Goal: Entertainment & Leisure: Consume media (video, audio)

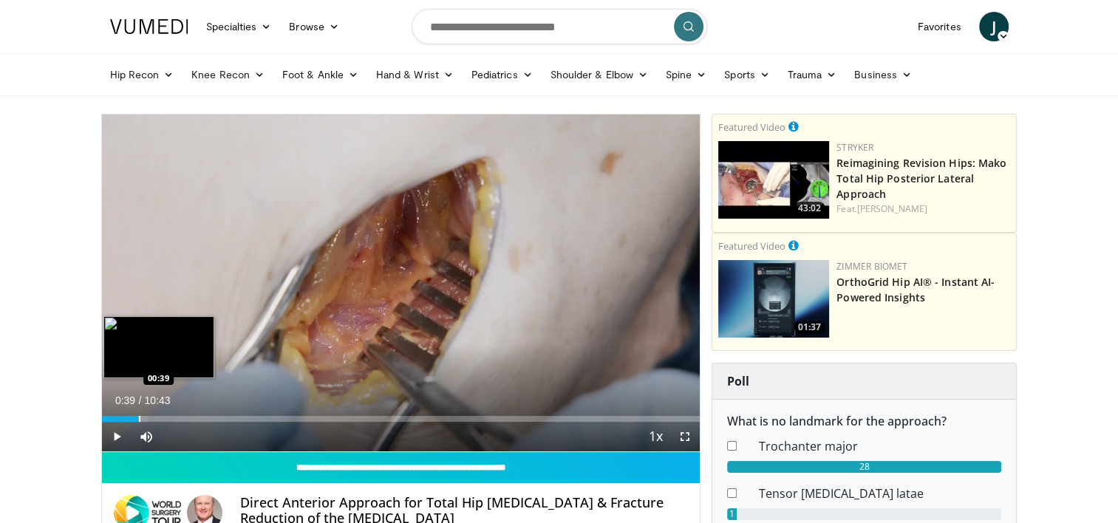
click at [138, 413] on div "Loaded : 7.69% 00:39 00:39" at bounding box center [401, 415] width 599 height 14
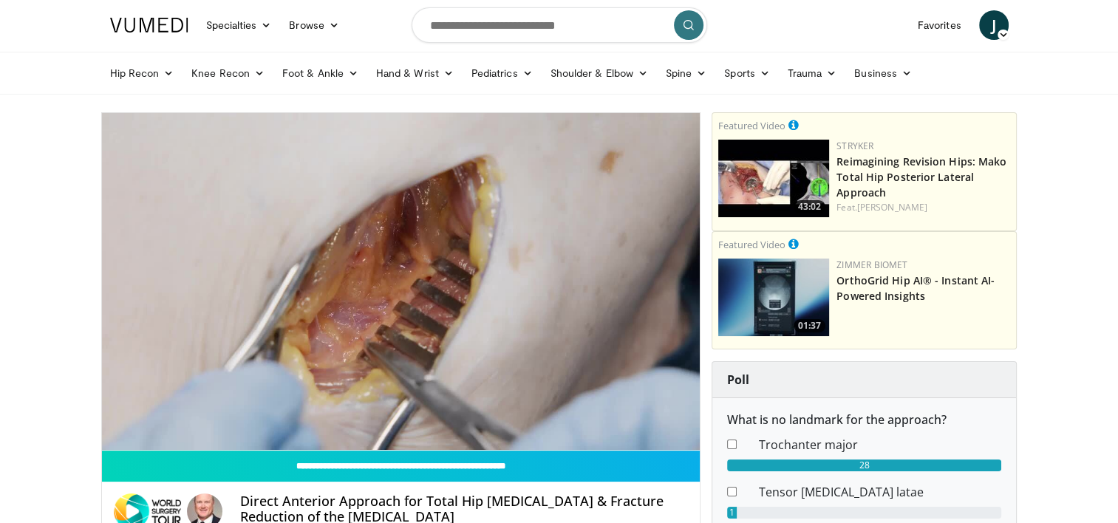
scroll to position [2, 0]
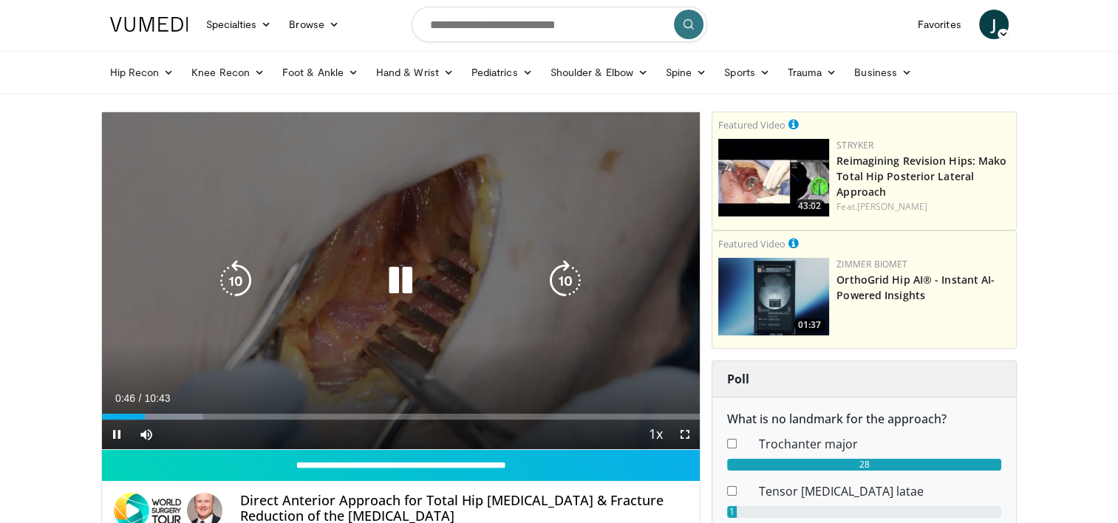
click at [247, 272] on icon "Video Player" at bounding box center [235, 280] width 41 height 41
click at [250, 272] on icon "Video Player" at bounding box center [235, 280] width 41 height 41
click at [233, 273] on icon "Video Player" at bounding box center [235, 280] width 41 height 41
click at [400, 273] on icon "Video Player" at bounding box center [400, 280] width 41 height 41
click at [388, 282] on icon "Video Player" at bounding box center [400, 280] width 41 height 41
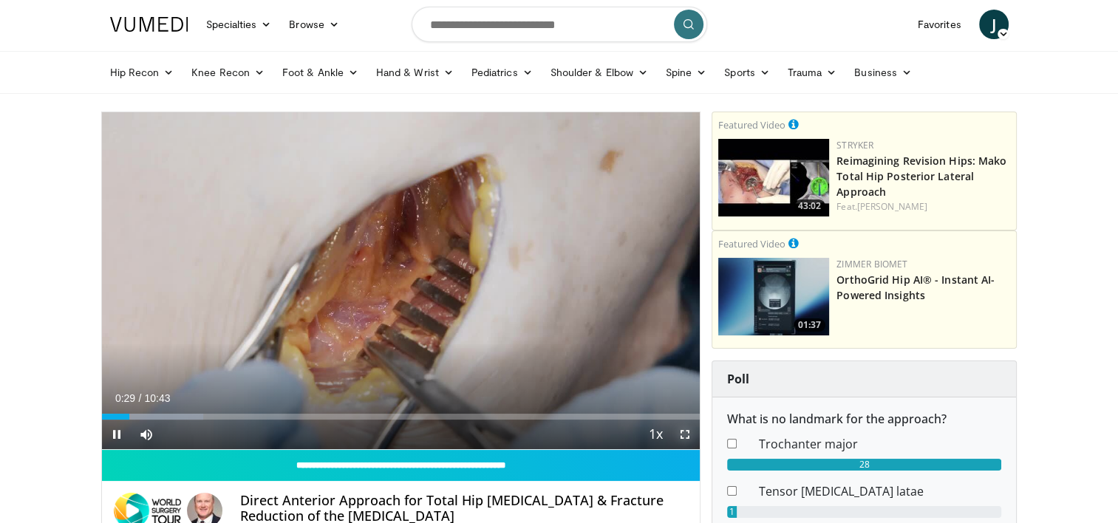
click at [686, 433] on span "Video Player" at bounding box center [685, 435] width 30 height 30
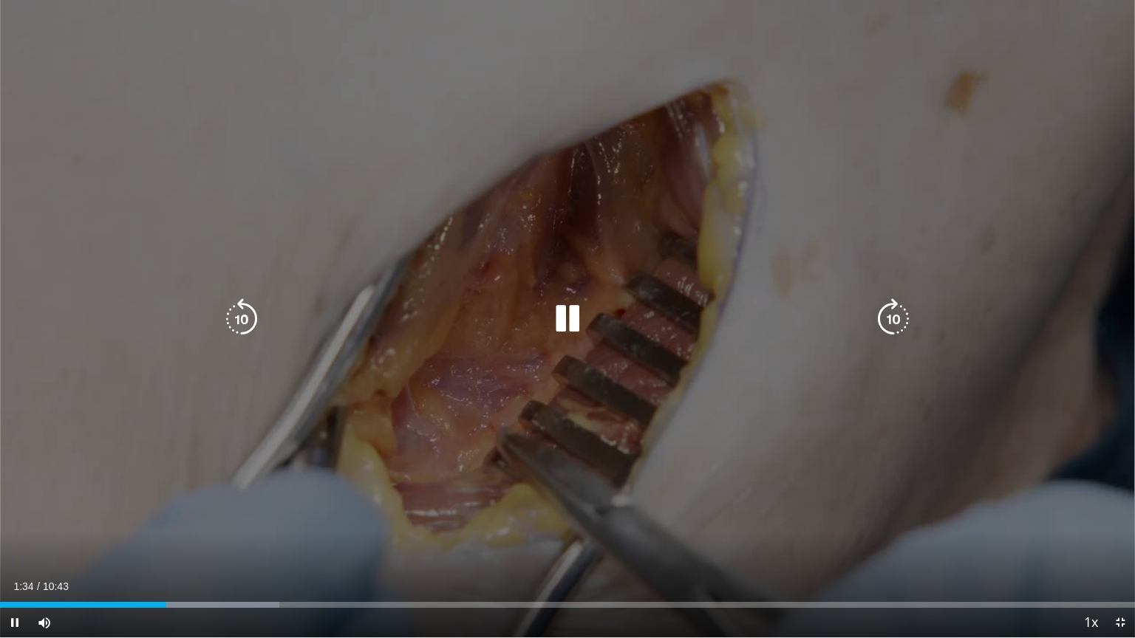
click at [582, 313] on icon "Video Player" at bounding box center [567, 319] width 41 height 41
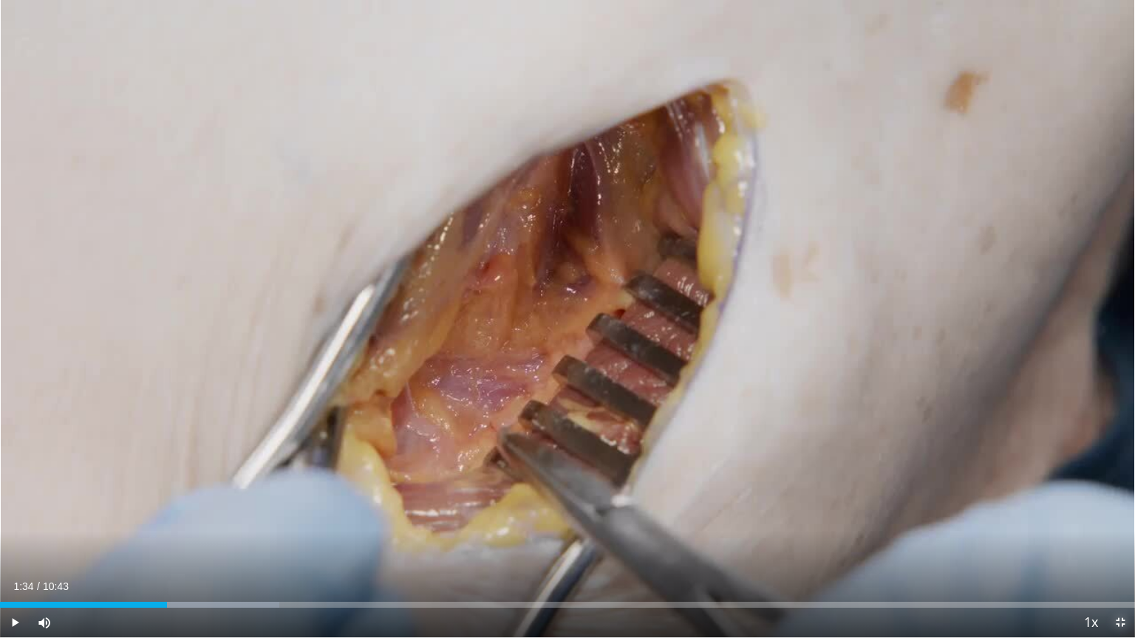
click at [1117, 522] on span "Video Player" at bounding box center [1120, 623] width 30 height 30
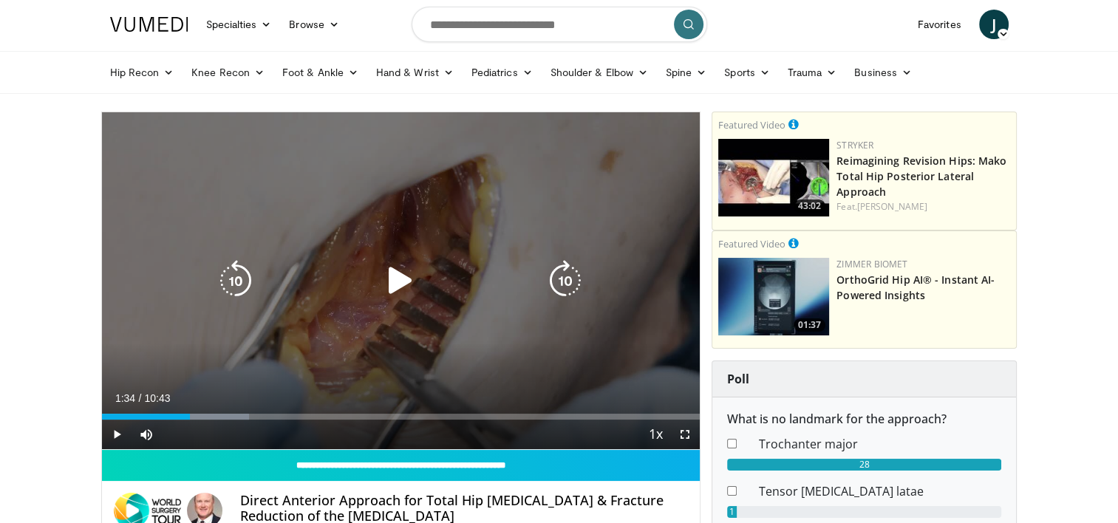
click at [517, 313] on div "30 seconds Tap to unmute" at bounding box center [401, 280] width 599 height 337
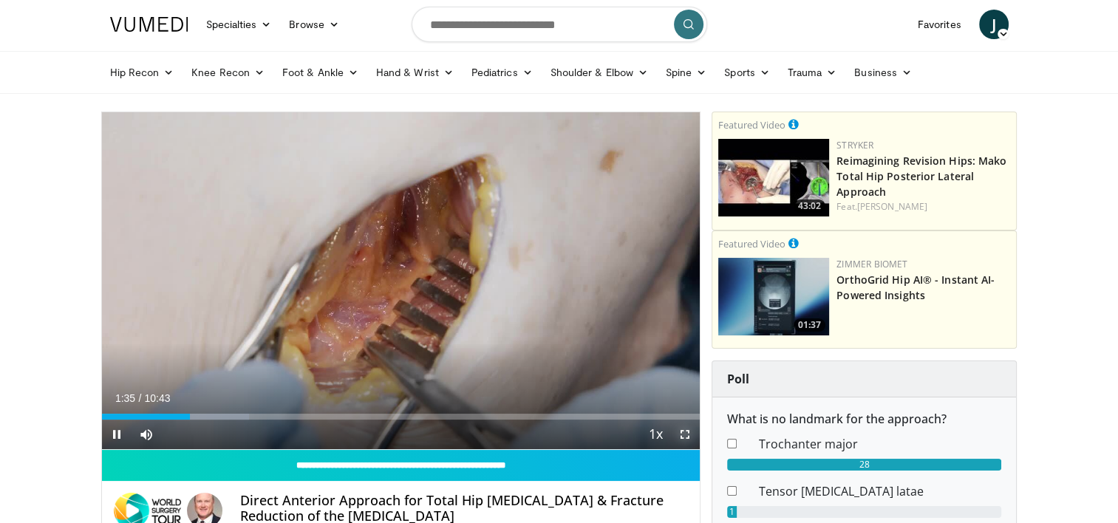
click at [679, 432] on span "Video Player" at bounding box center [685, 435] width 30 height 30
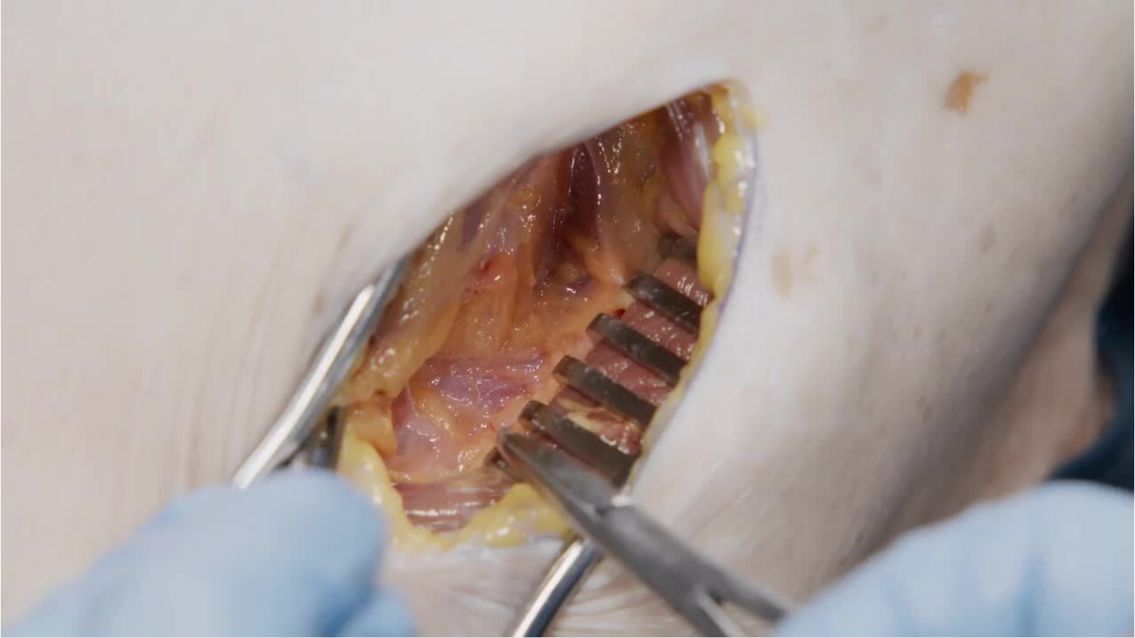
drag, startPoint x: 556, startPoint y: 323, endPoint x: 469, endPoint y: 266, distance: 103.5
click at [469, 266] on div "30 seconds Tap to unmute" at bounding box center [567, 319] width 1135 height 638
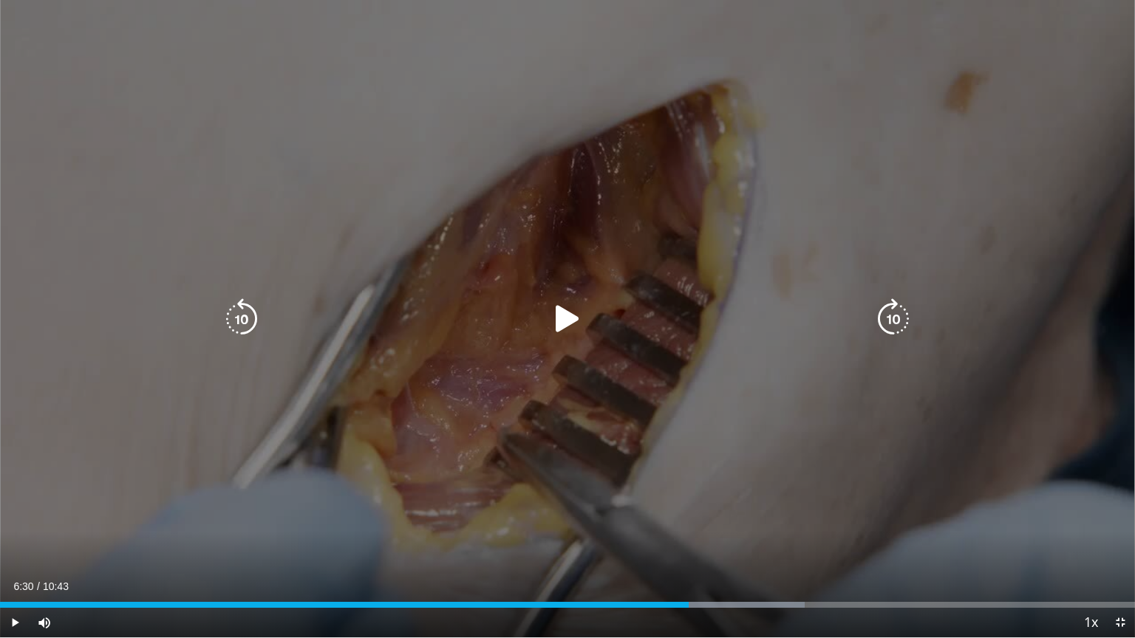
click at [562, 328] on icon "Video Player" at bounding box center [567, 319] width 41 height 41
click at [576, 329] on icon "Video Player" at bounding box center [567, 319] width 41 height 41
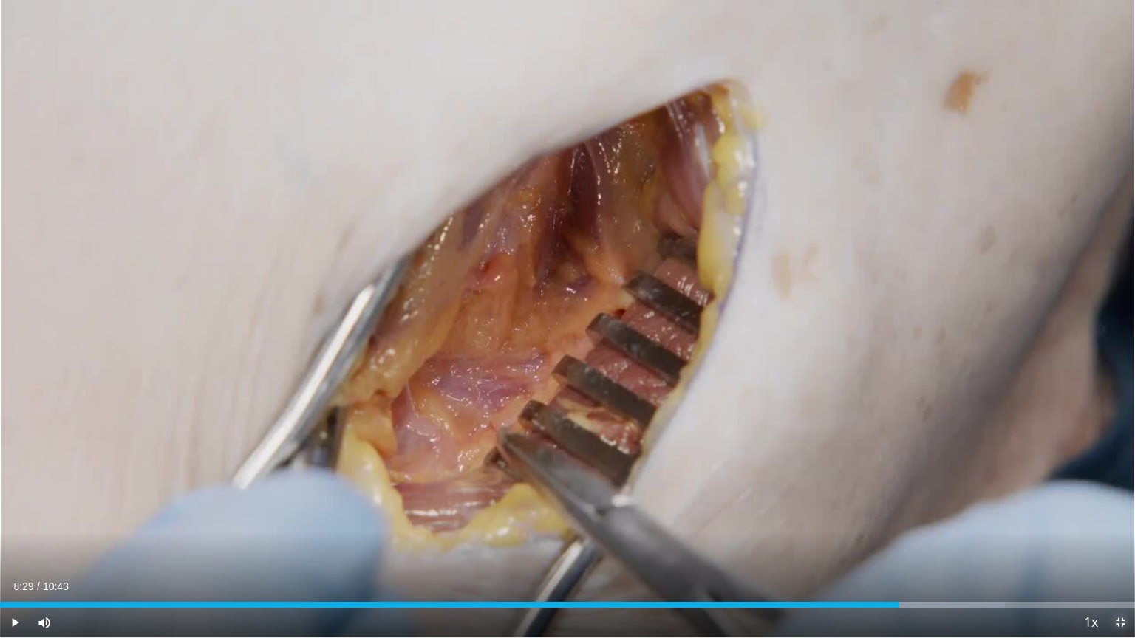
click at [1114, 522] on span "Video Player" at bounding box center [1120, 623] width 30 height 30
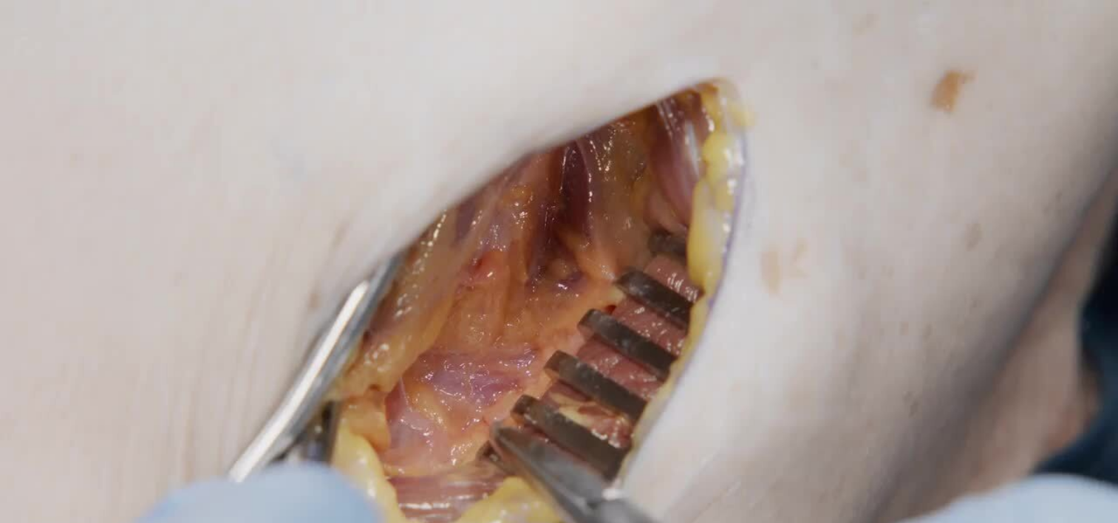
scroll to position [38, 0]
